Goal: Information Seeking & Learning: Learn about a topic

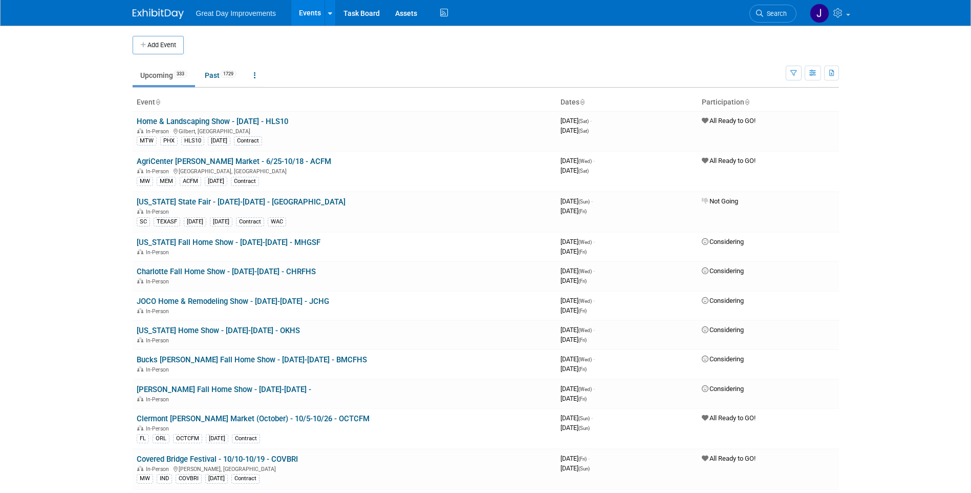
click at [785, 23] on li "Search" at bounding box center [773, 12] width 47 height 25
click at [781, 20] on link "Search" at bounding box center [773, 14] width 47 height 18
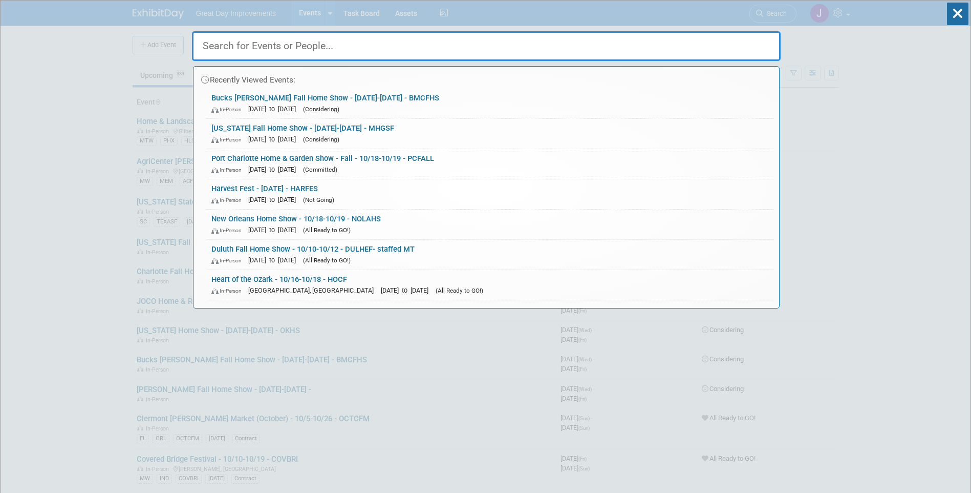
paste input "EPNJSE"
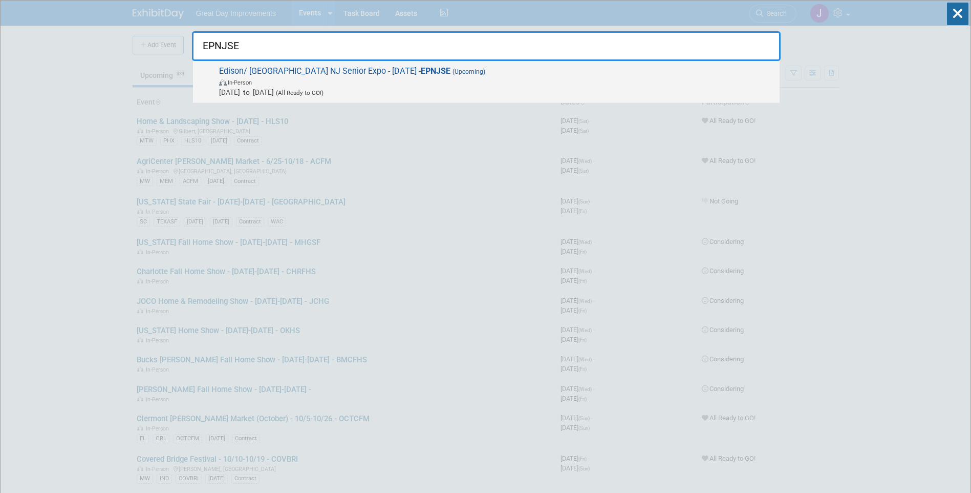
type input "EPNJSE"
click at [489, 81] on span "In-Person" at bounding box center [497, 82] width 556 height 10
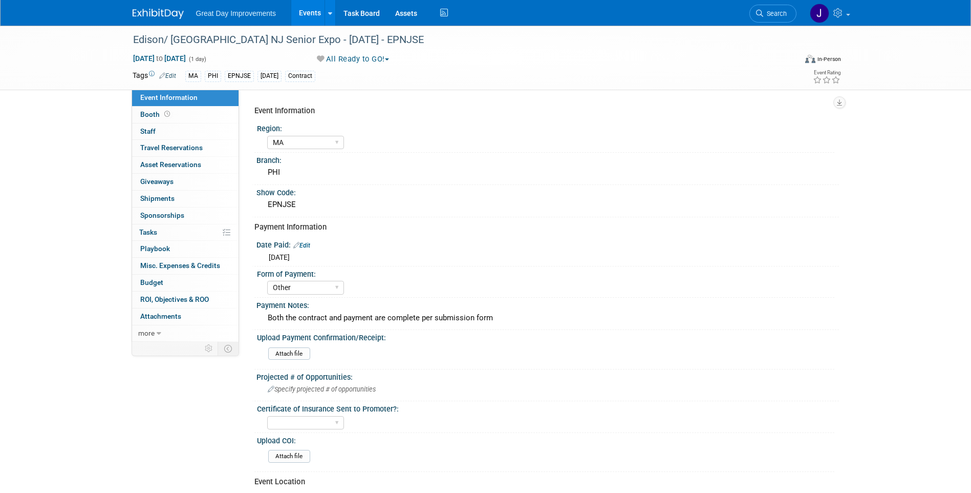
select select "MA"
select select "Other"
click at [777, 13] on span "Search" at bounding box center [776, 14] width 24 height 8
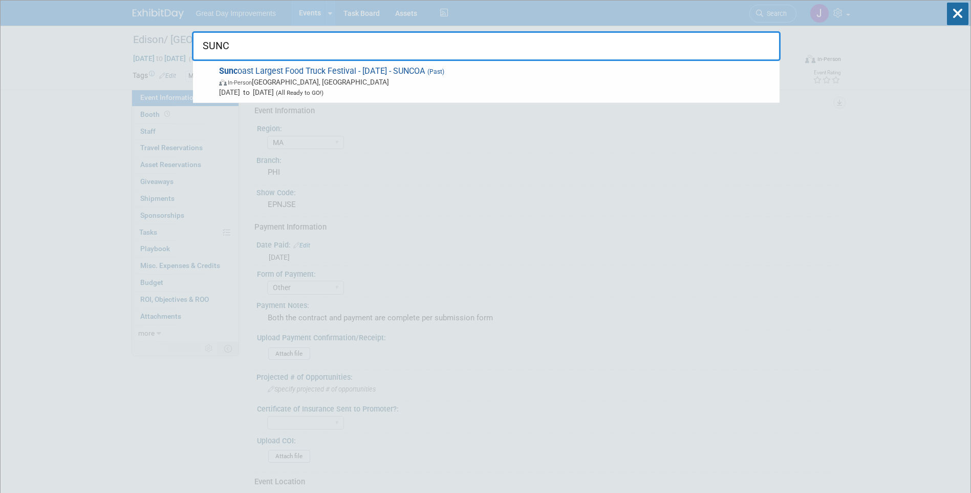
type input "SUNCO"
drag, startPoint x: 291, startPoint y: 43, endPoint x: 172, endPoint y: 43, distance: 119.8
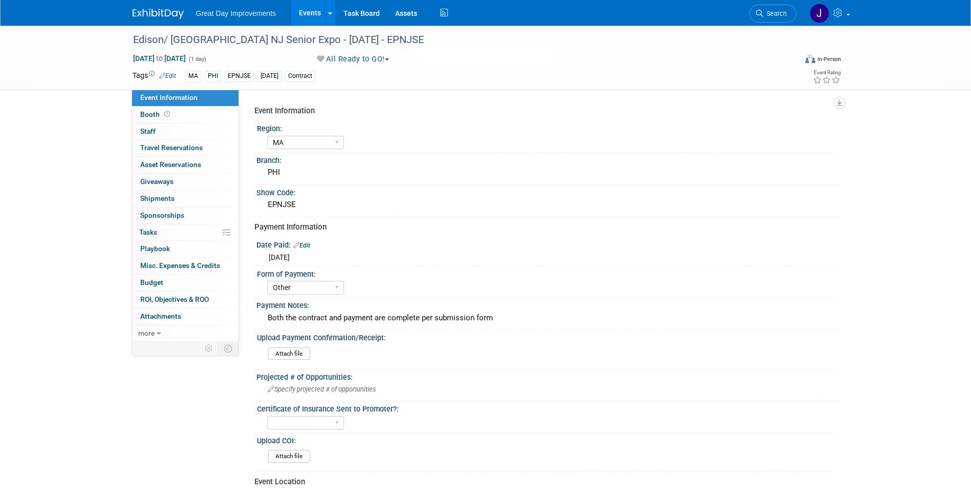
click at [777, 12] on span "Search" at bounding box center [776, 14] width 24 height 8
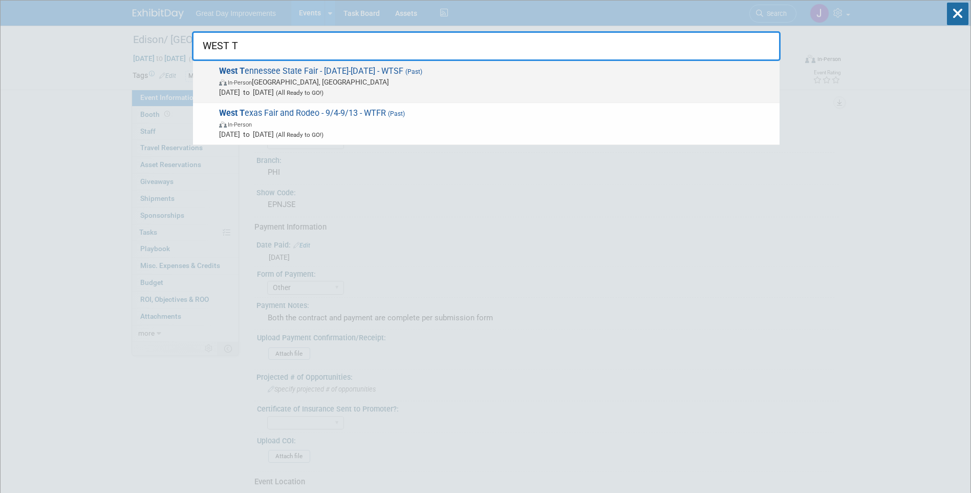
type input "WEST T"
click at [401, 87] on span "Sep 10, 2025 to Sep 15, 2025 (All Ready to GO!)" at bounding box center [497, 92] width 556 height 10
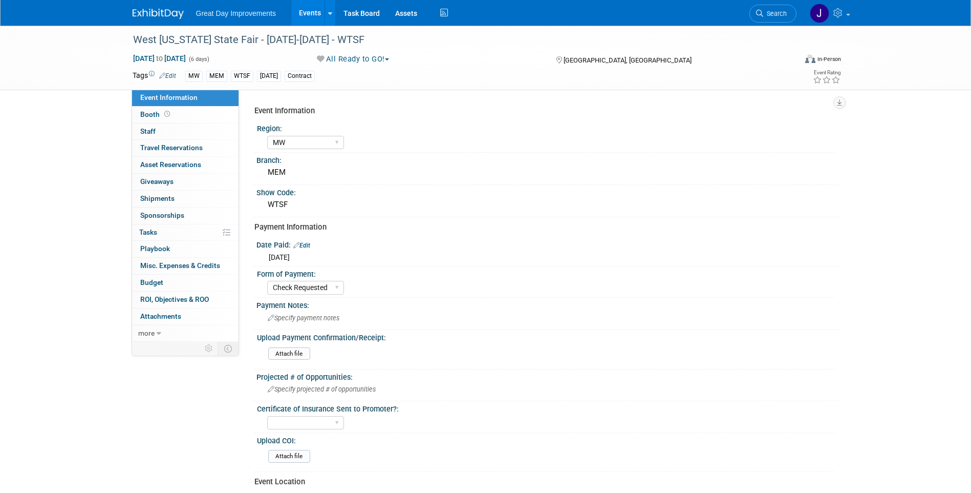
select select "MW"
select select "Check Requested"
click at [777, 13] on span "Search" at bounding box center [776, 14] width 24 height 8
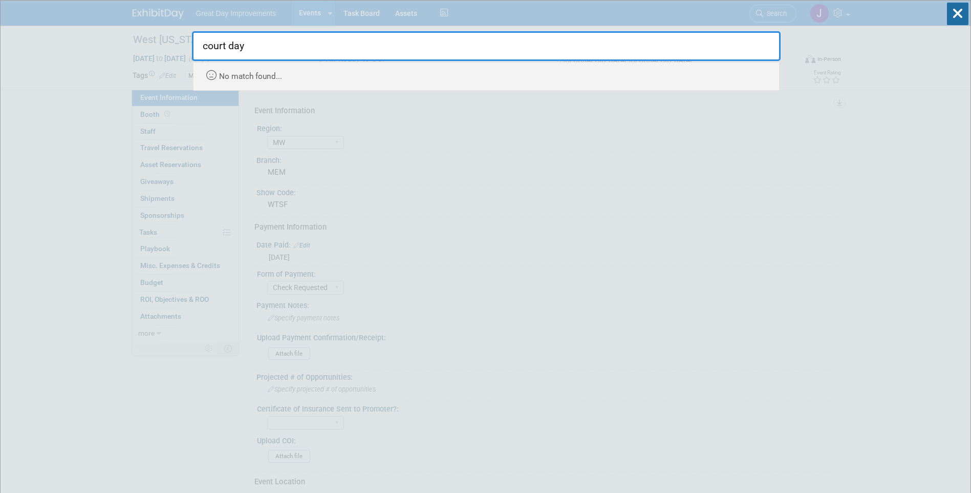
type input "court days"
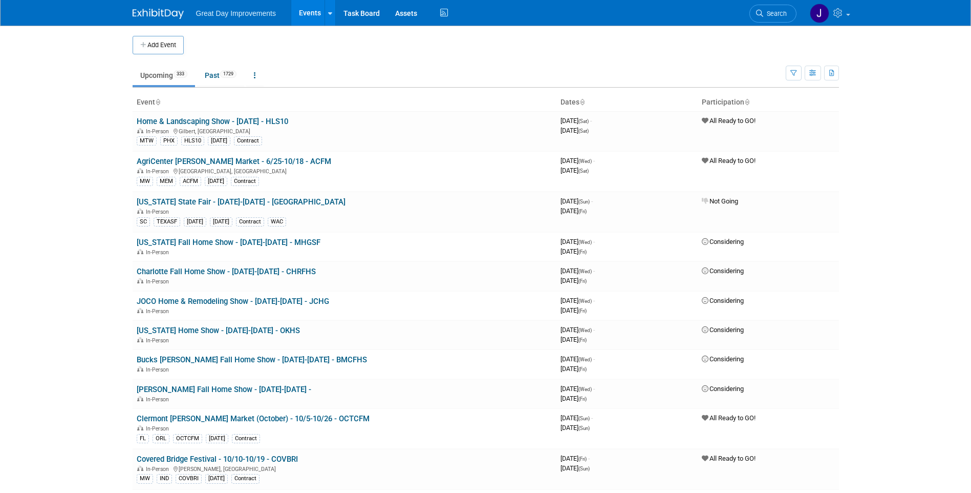
click at [778, 10] on span "Search" at bounding box center [776, 14] width 24 height 8
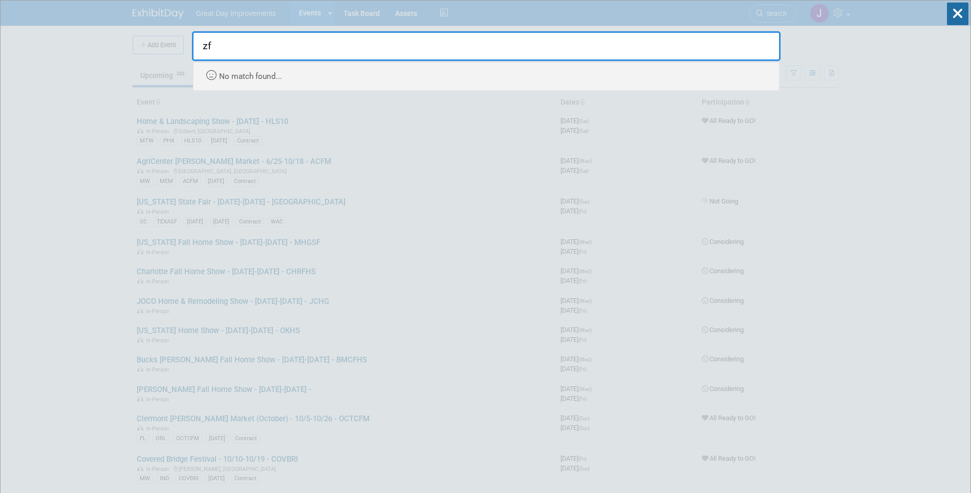
type input "z"
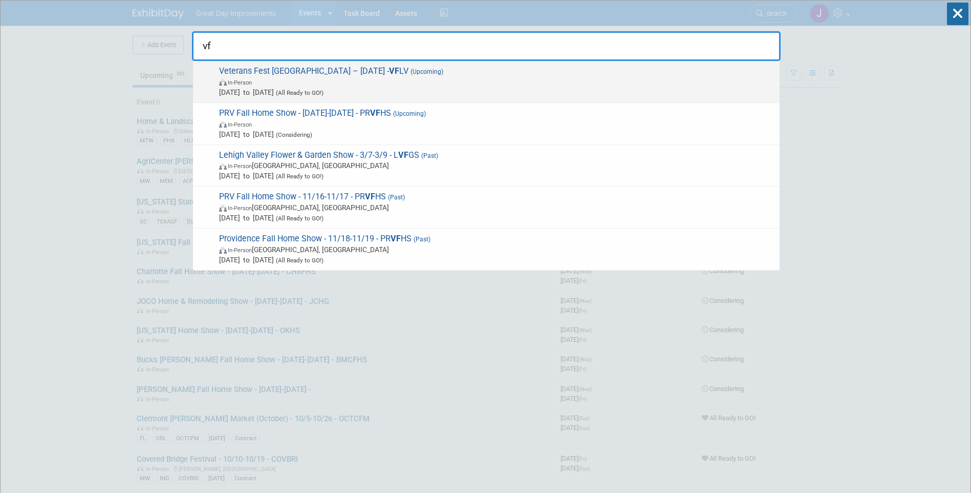
type input "vf"
click at [339, 87] on span "Oct 16, 2025 to Oct 16, 2025 (All Ready to GO!)" at bounding box center [497, 92] width 556 height 10
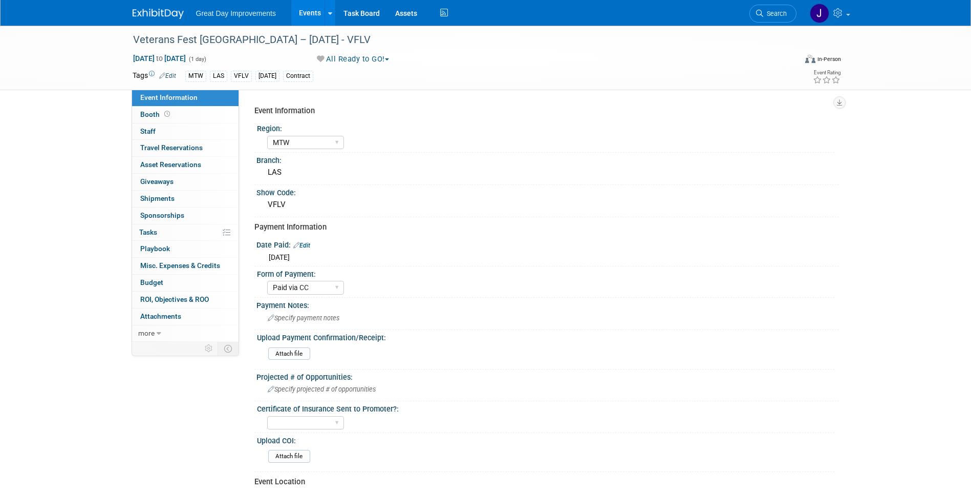
select select "MTW"
select select "Paid via CC"
click at [155, 40] on div "Veterans Fest [GEOGRAPHIC_DATA] – [DATE] - VFLV" at bounding box center [456, 40] width 652 height 18
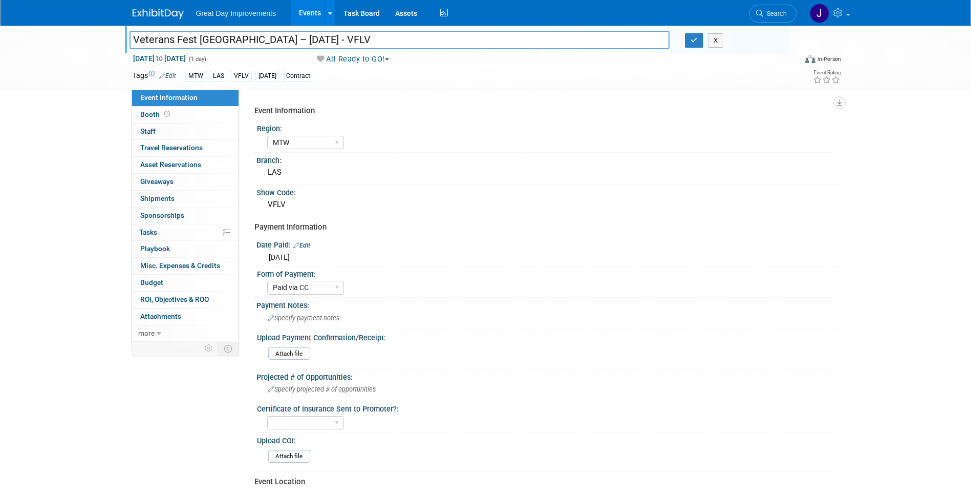
drag, startPoint x: 155, startPoint y: 40, endPoint x: 228, endPoint y: 39, distance: 72.7
click at [228, 39] on input "Veterans Fest [GEOGRAPHIC_DATA] – [DATE] - VFLV" at bounding box center [400, 40] width 541 height 18
click at [324, 40] on input "Veterans Fest [GEOGRAPHIC_DATA] – [DATE] - VFLV" at bounding box center [400, 40] width 541 height 18
click at [810, 290] on div "Paid via CC Check Requested Pay at the Gate Other" at bounding box center [550, 286] width 567 height 16
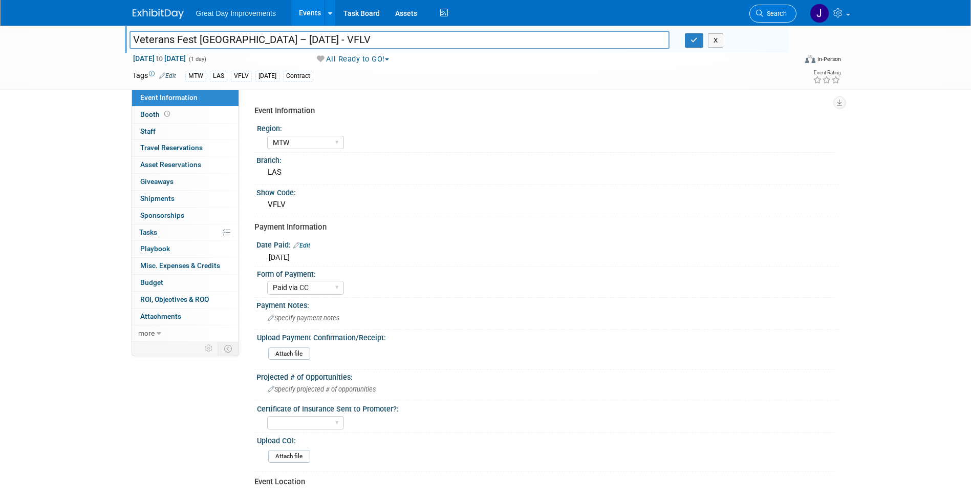
click at [777, 16] on span "Search" at bounding box center [776, 14] width 24 height 8
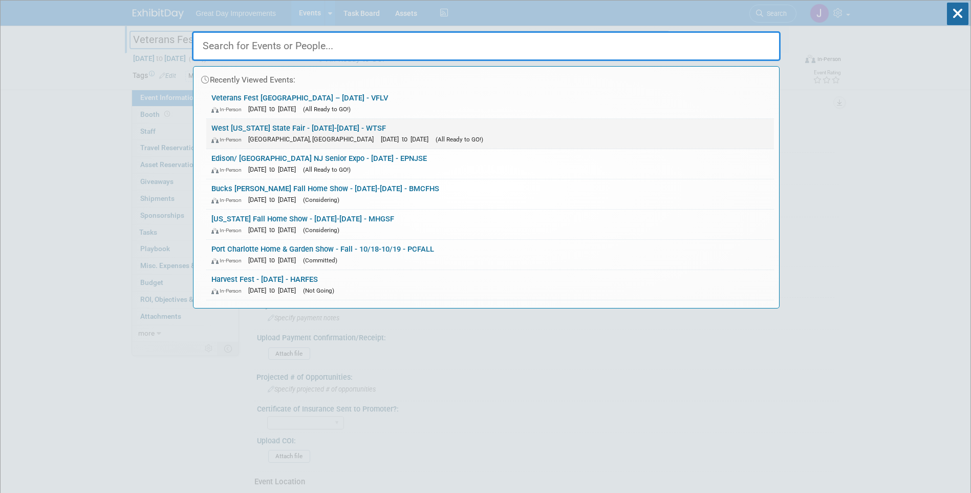
click at [487, 140] on div "In-Person Jackson, TN Sep 10, 2025 to Sep 15, 2025 (All Ready to GO!)" at bounding box center [490, 139] width 558 height 11
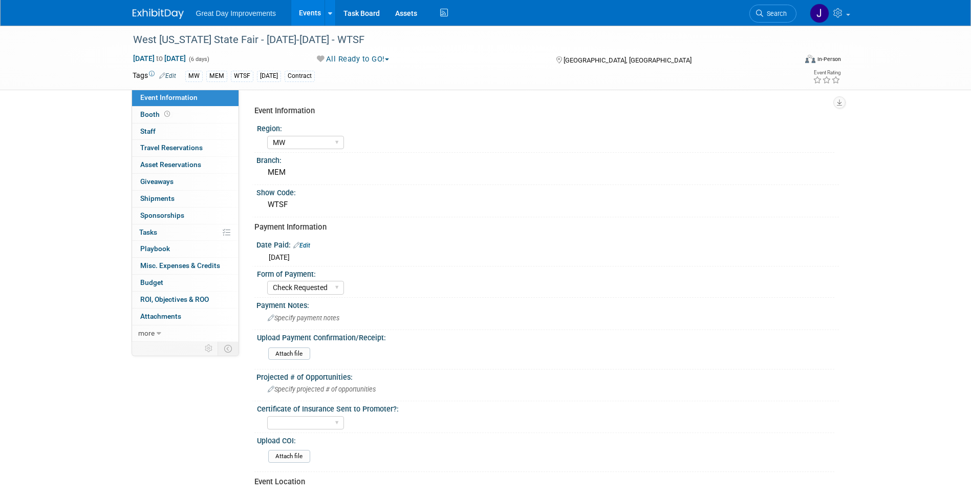
select select "MW"
select select "Check Requested"
click at [779, 11] on span "Search" at bounding box center [776, 14] width 24 height 8
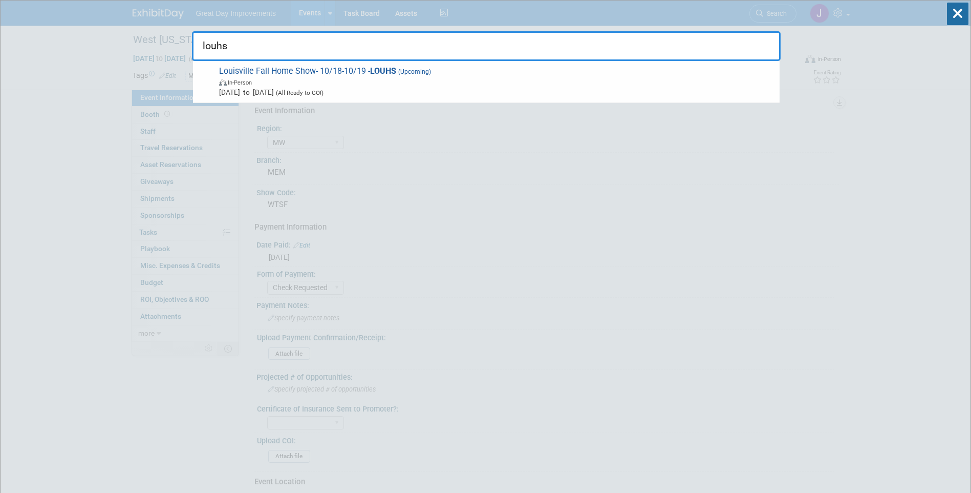
type input "louhs"
click at [396, 95] on span "[DATE] to [DATE] (All Ready to GO!)" at bounding box center [497, 92] width 556 height 10
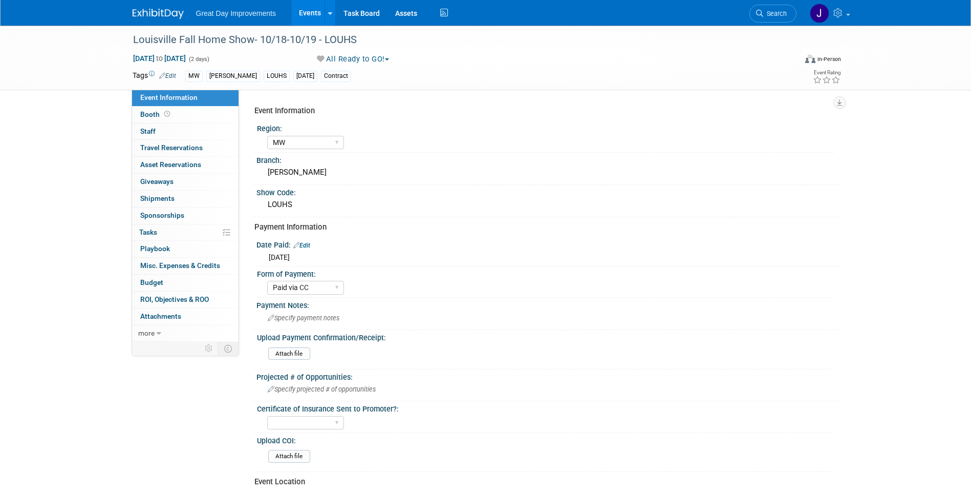
select select "MW"
select select "Paid via CC"
click at [277, 206] on div "LOUHS" at bounding box center [547, 205] width 567 height 16
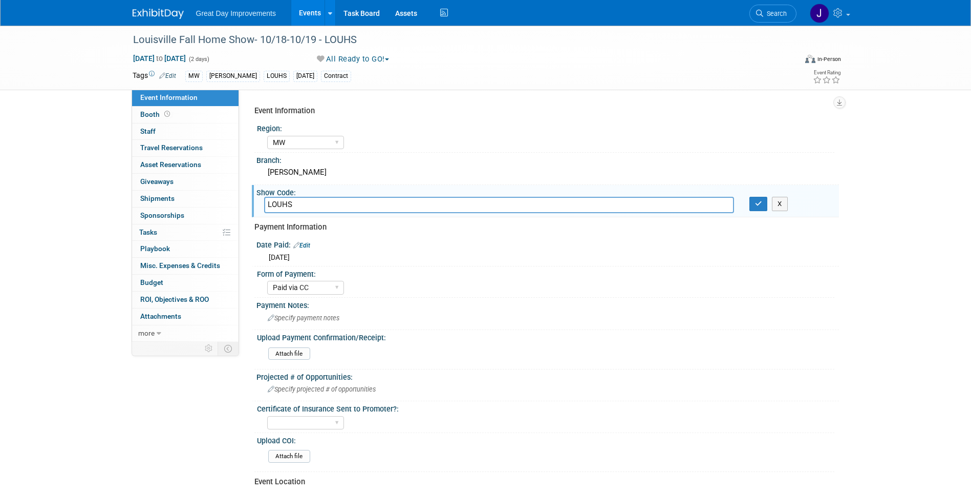
click at [277, 206] on input "LOUHS" at bounding box center [499, 205] width 470 height 16
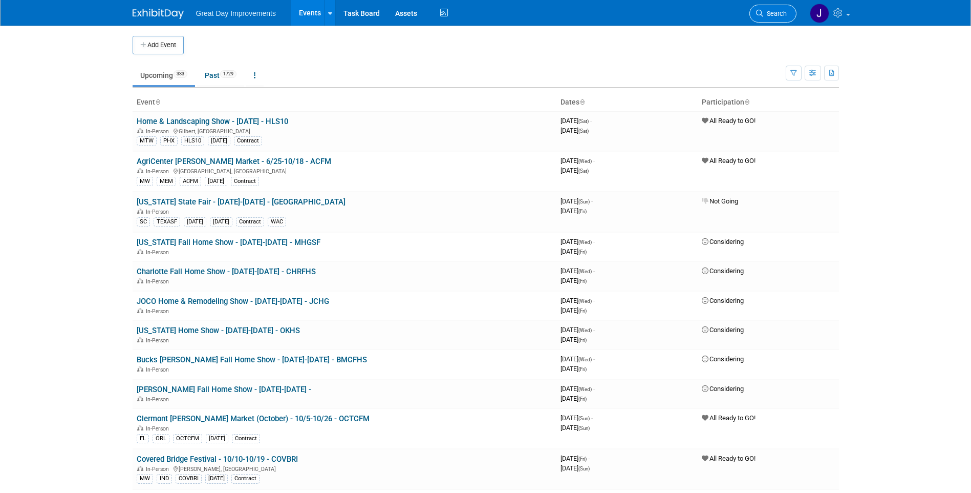
click at [770, 13] on span "Search" at bounding box center [776, 14] width 24 height 8
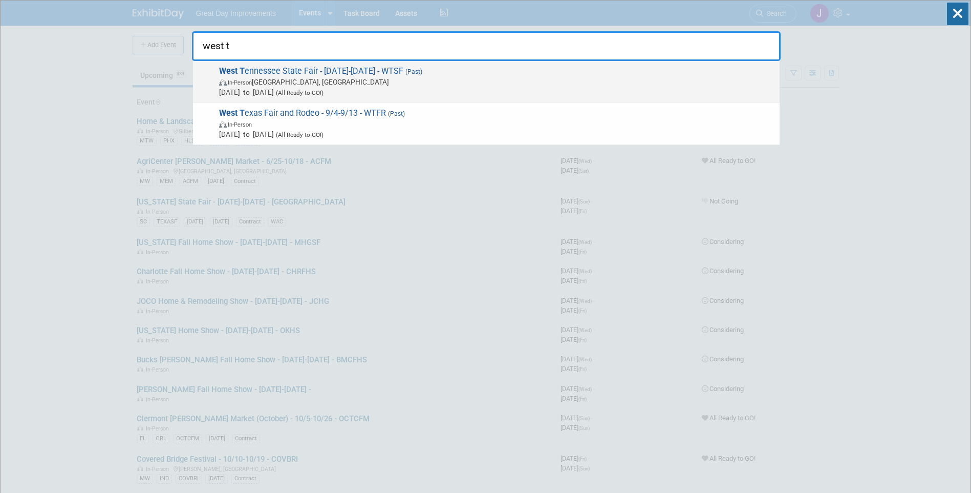
type input "west t"
click at [506, 80] on span "In-Person Jackson, TN" at bounding box center [497, 82] width 556 height 10
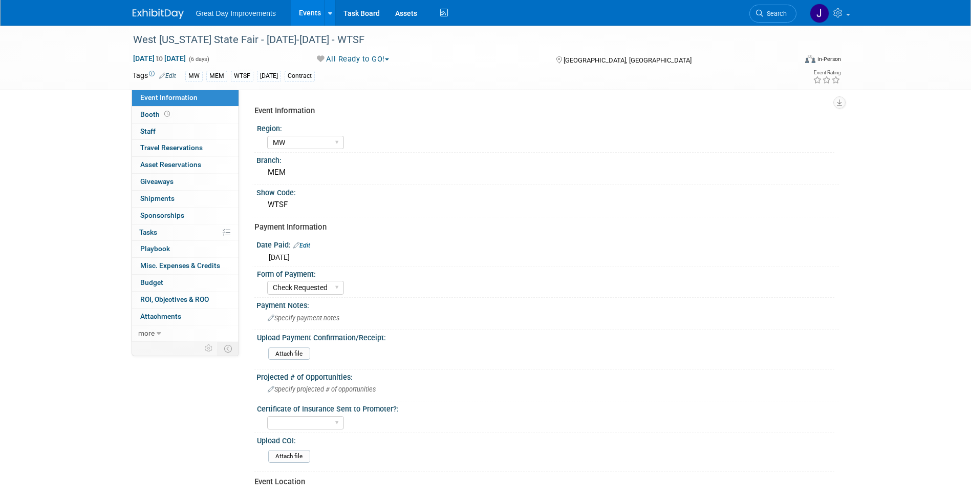
select select "MW"
select select "Check Requested"
click at [341, 37] on div "West [US_STATE] State Fair - [DATE]-[DATE] - WTSF" at bounding box center [456, 40] width 652 height 18
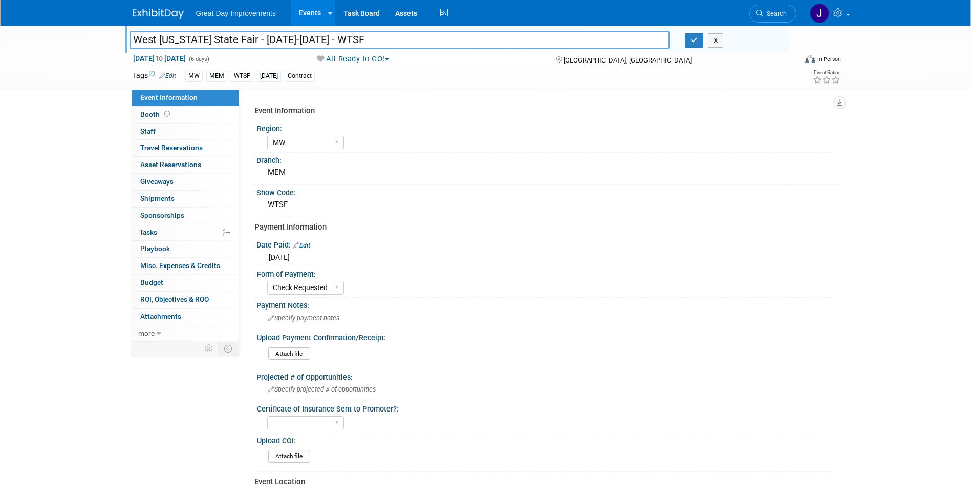
click at [341, 37] on input "West [US_STATE] State Fair - [DATE]-[DATE] - WTSF" at bounding box center [400, 40] width 541 height 18
